Goal: Task Accomplishment & Management: Manage account settings

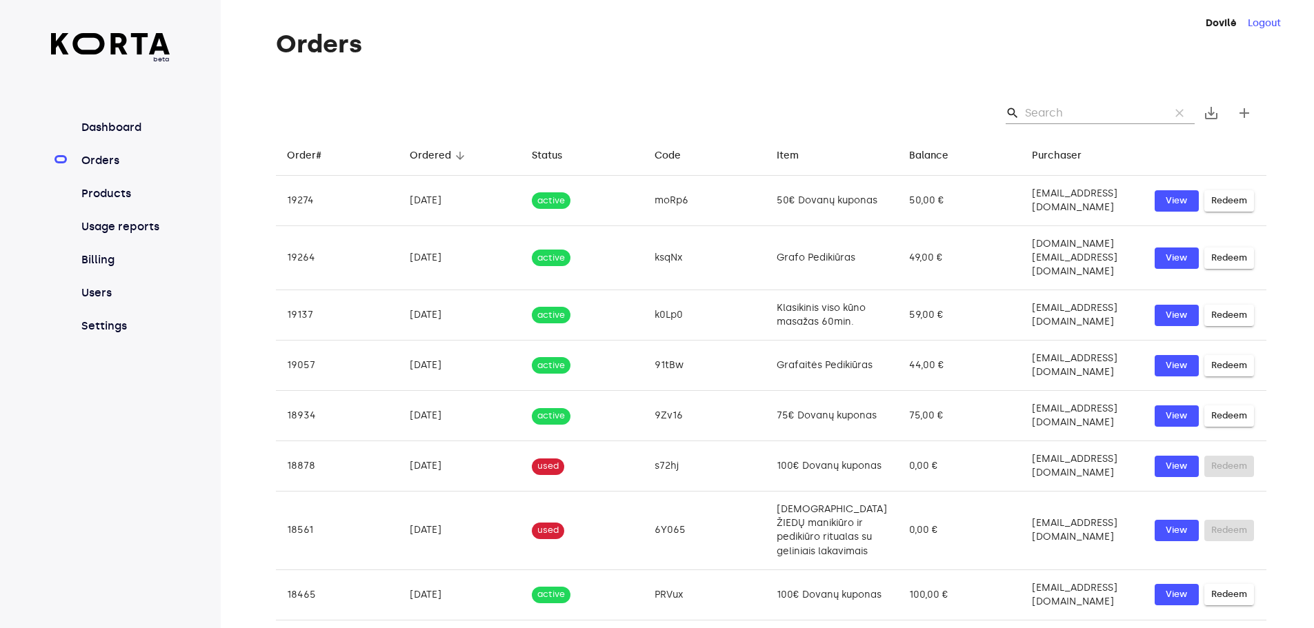
click at [1056, 120] on input "Search" at bounding box center [1092, 113] width 134 height 22
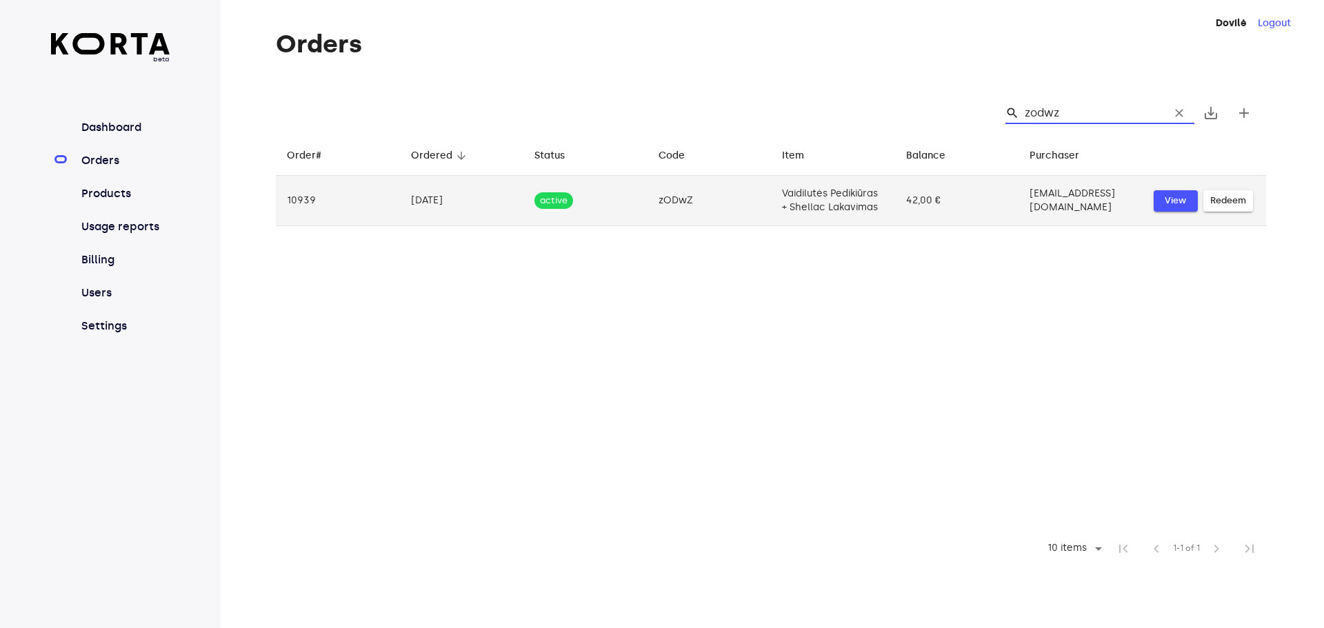
type input "zodwz"
click at [1191, 209] on span "View" at bounding box center [1176, 201] width 30 height 16
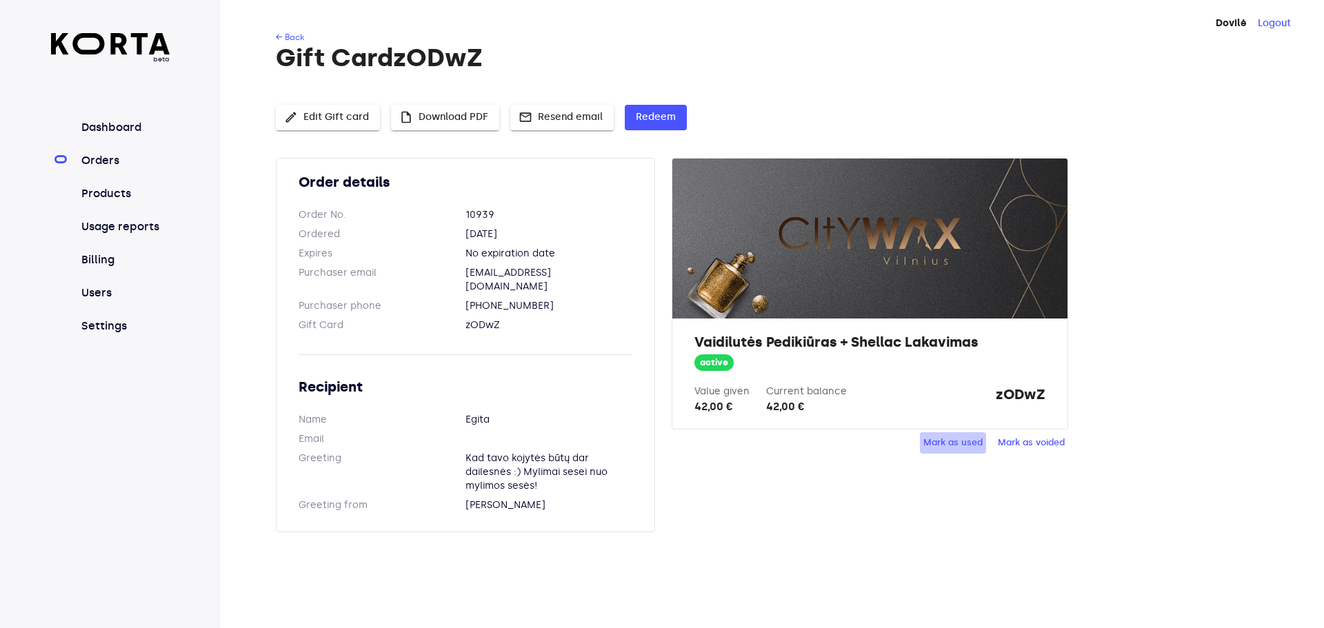
click at [959, 451] on span "Mark as used" at bounding box center [953, 443] width 59 height 16
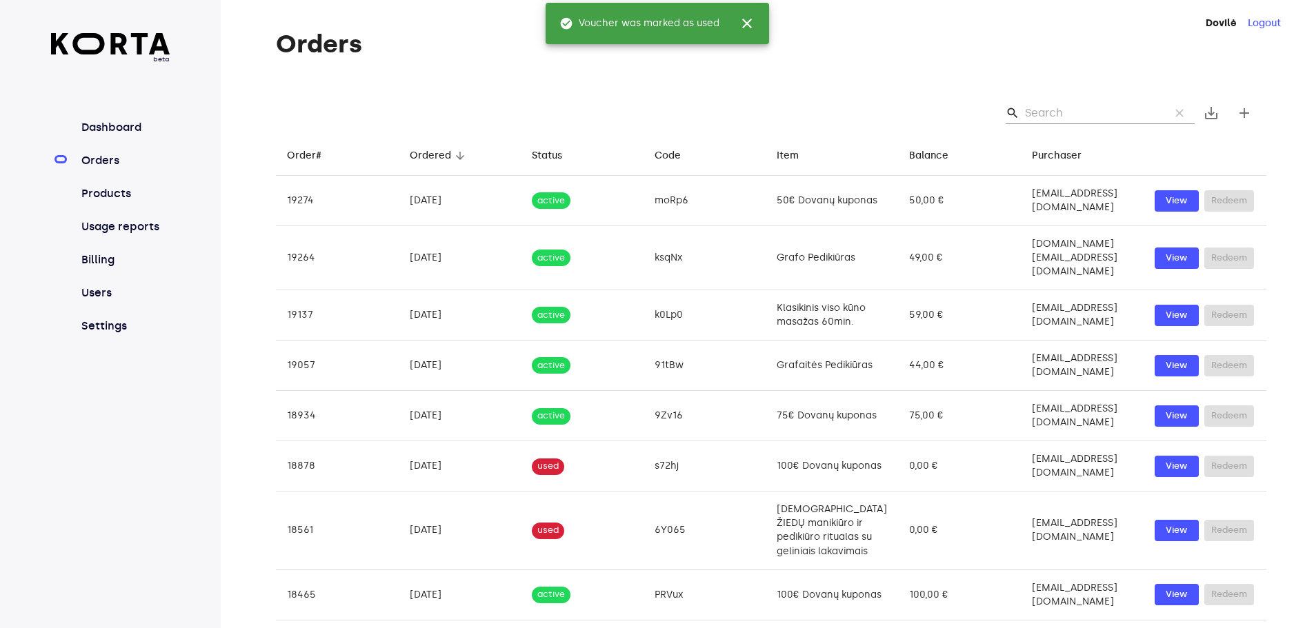
drag, startPoint x: 1060, startPoint y: 126, endPoint x: 1048, endPoint y: 116, distance: 15.2
click at [1060, 124] on input "Search" at bounding box center [1092, 113] width 134 height 22
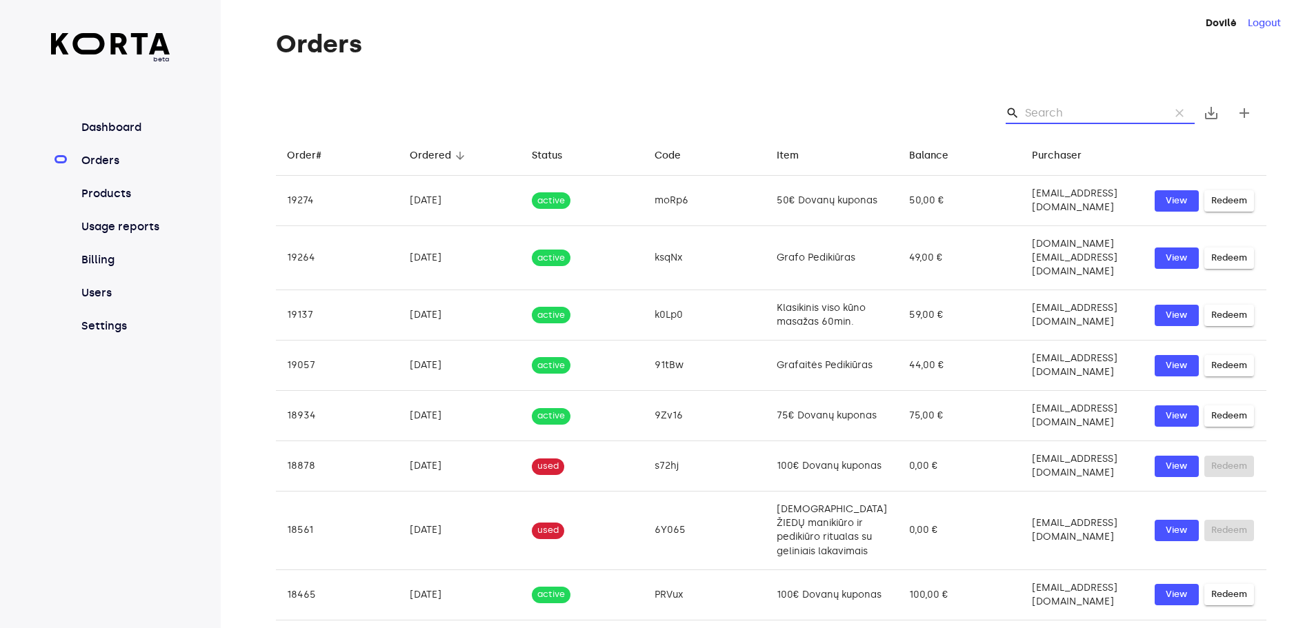
click at [1048, 116] on input "Search" at bounding box center [1092, 113] width 134 height 22
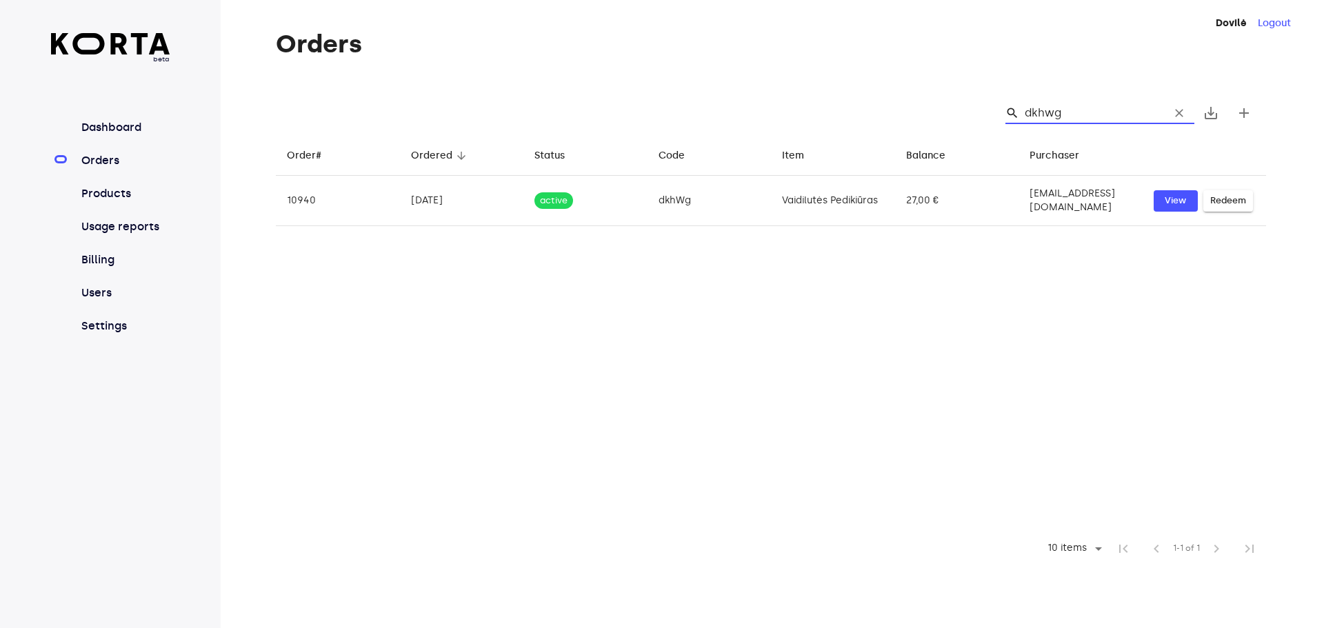
type input "dkhwg"
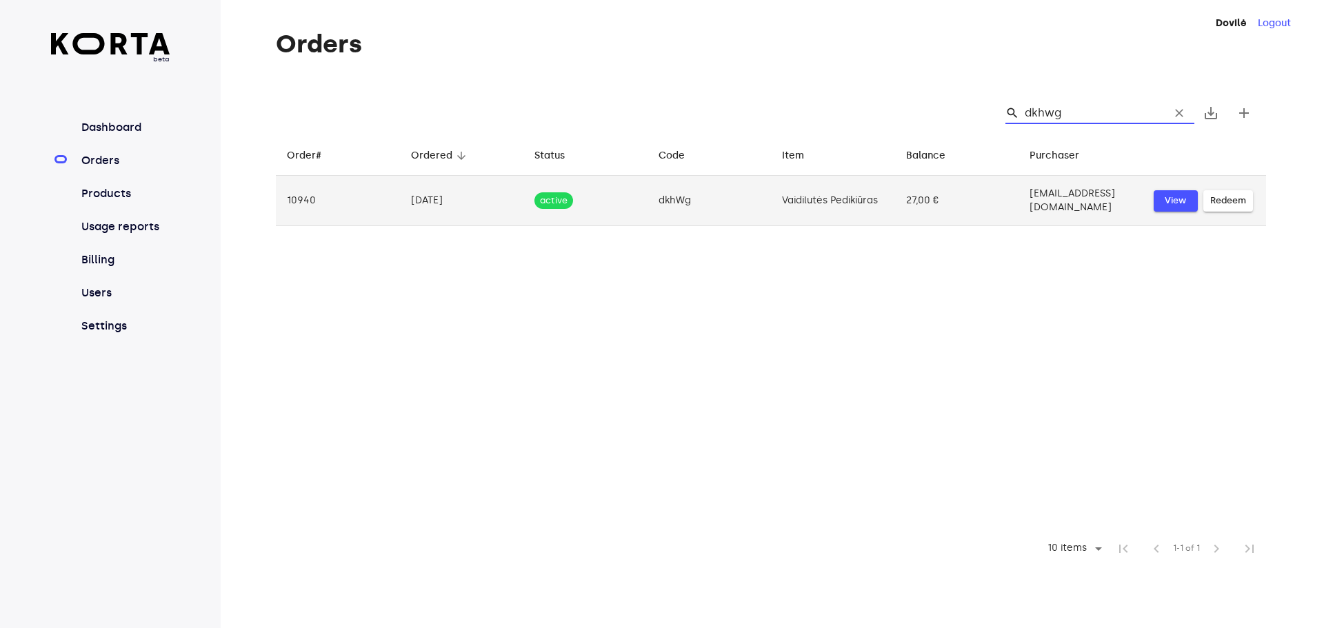
click at [1191, 209] on span "View" at bounding box center [1176, 201] width 30 height 16
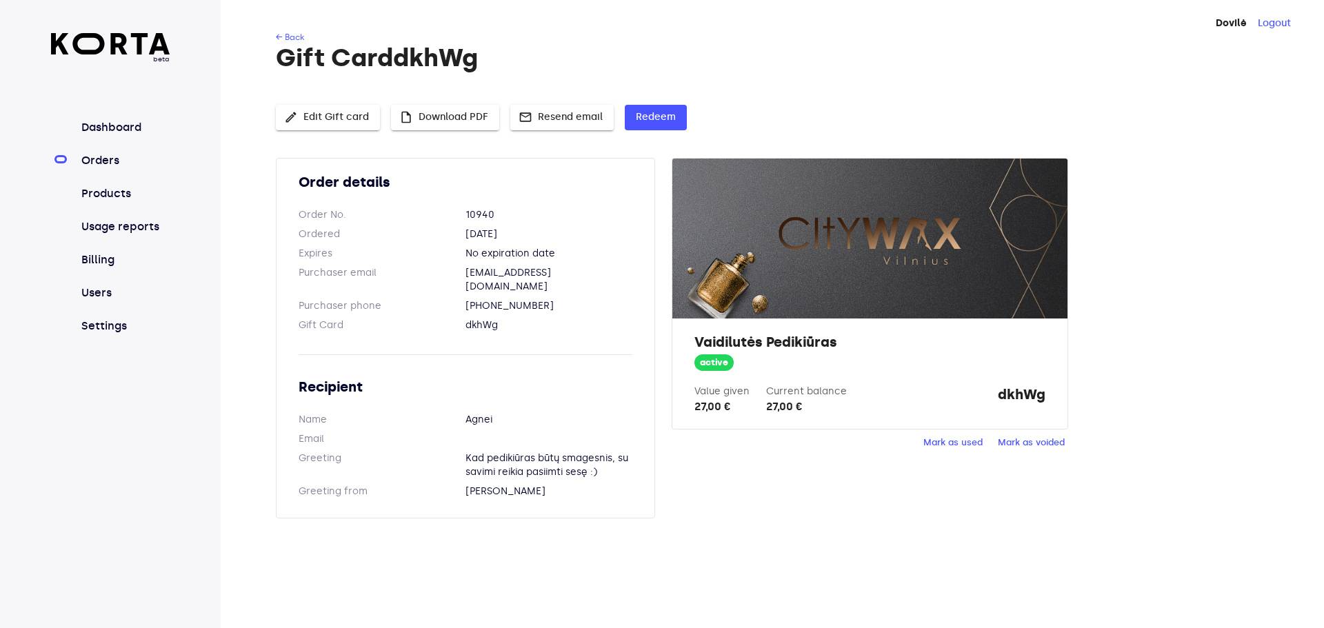
click at [964, 451] on span "Mark as used" at bounding box center [953, 443] width 59 height 16
